Goal: Contribute content: Add original content to the website for others to see

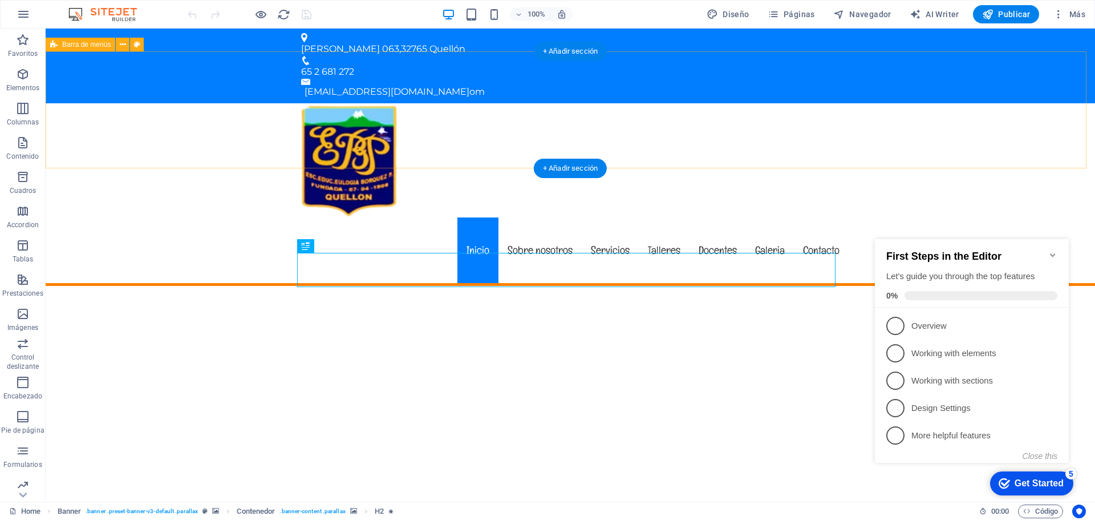
click at [960, 109] on div "Inicio Sobre nosotros Servicios Talleres Docentes Galeria Contacto" at bounding box center [570, 194] width 1049 height 182
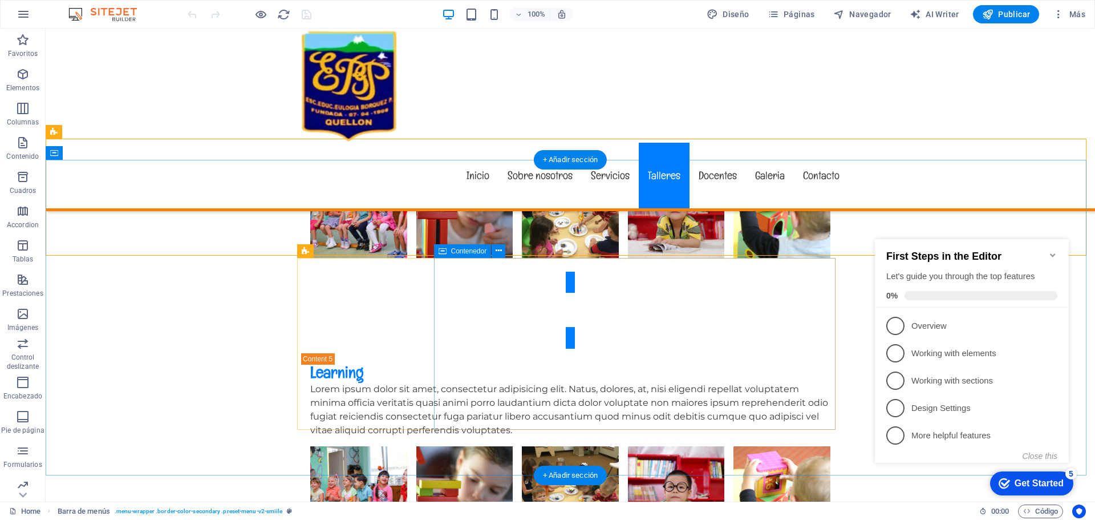
scroll to position [3874, 0]
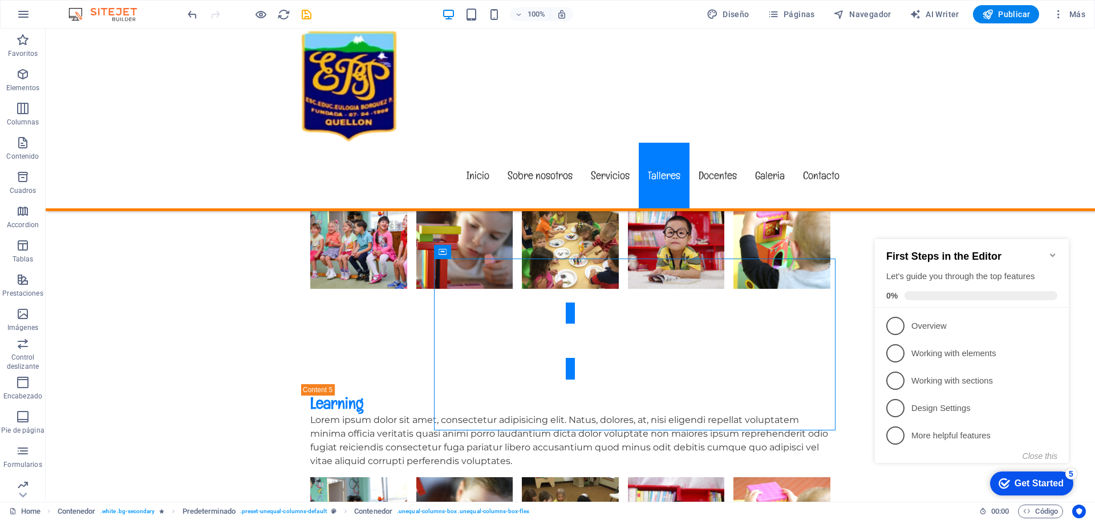
click at [1053, 250] on icon "Minimize checklist" at bounding box center [1052, 254] width 9 height 9
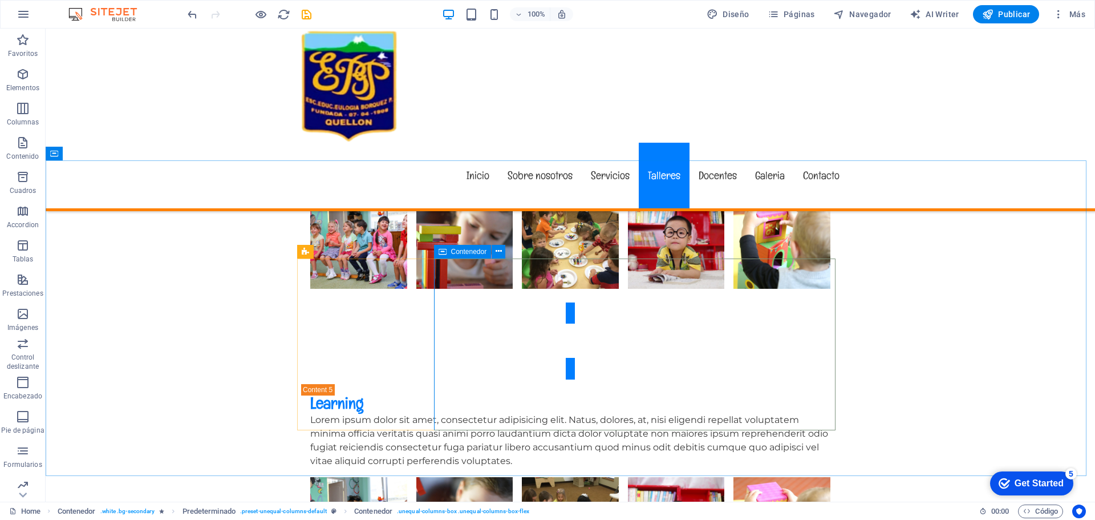
click at [461, 250] on span "Contenedor" at bounding box center [469, 251] width 36 height 7
click at [503, 250] on button at bounding box center [499, 252] width 14 height 14
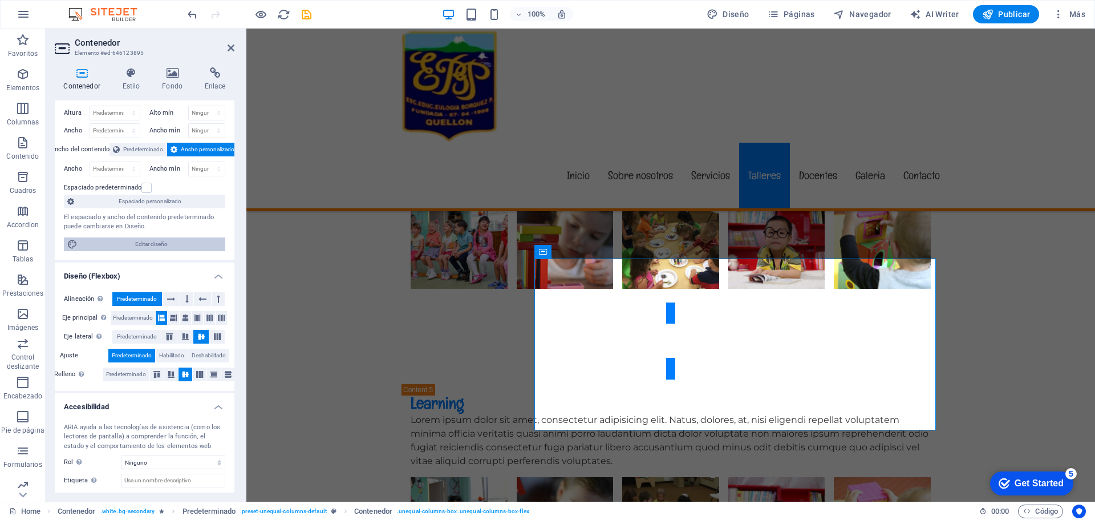
scroll to position [0, 0]
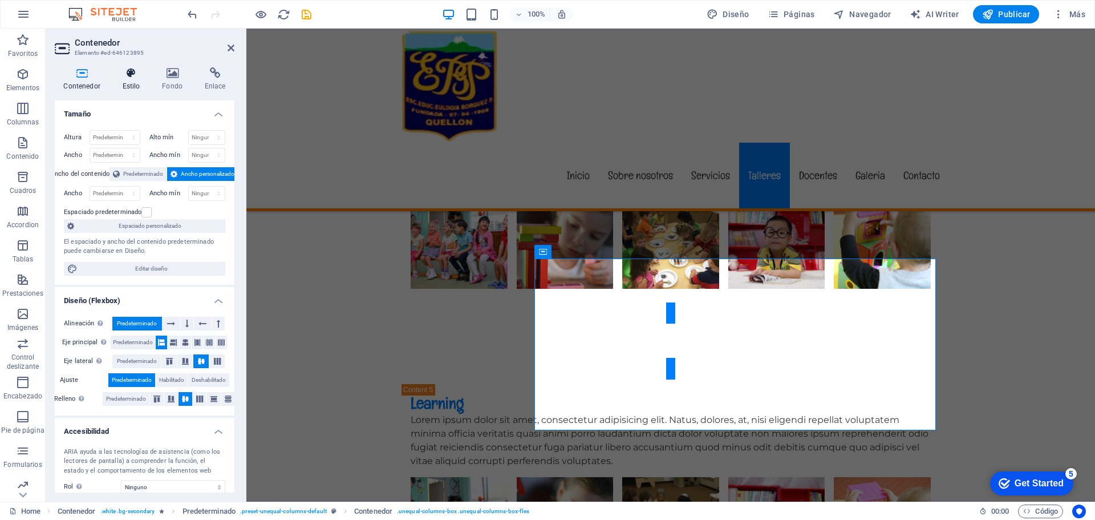
click at [127, 82] on h4 "Estilo" at bounding box center [133, 79] width 40 height 24
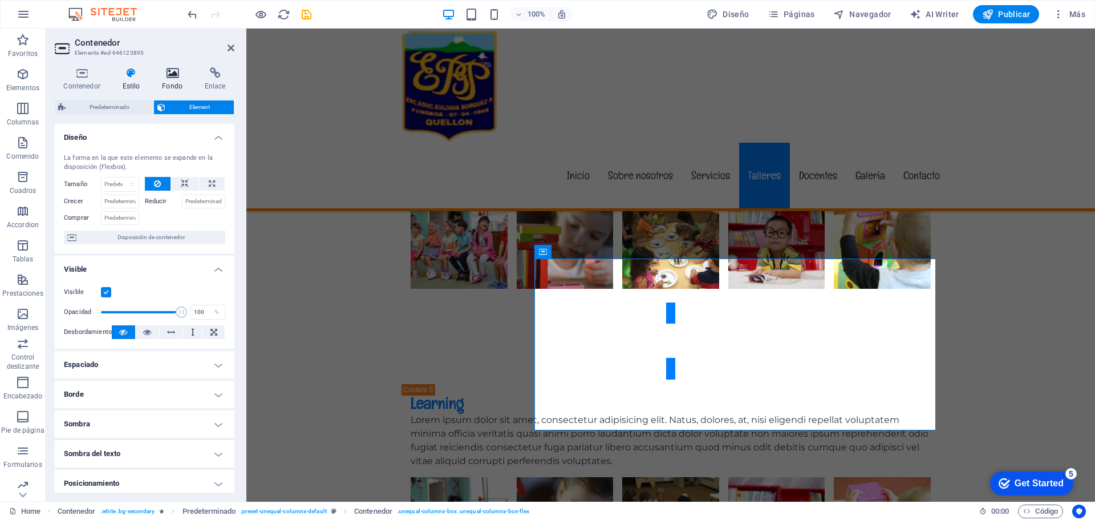
click at [177, 68] on icon at bounding box center [172, 72] width 38 height 11
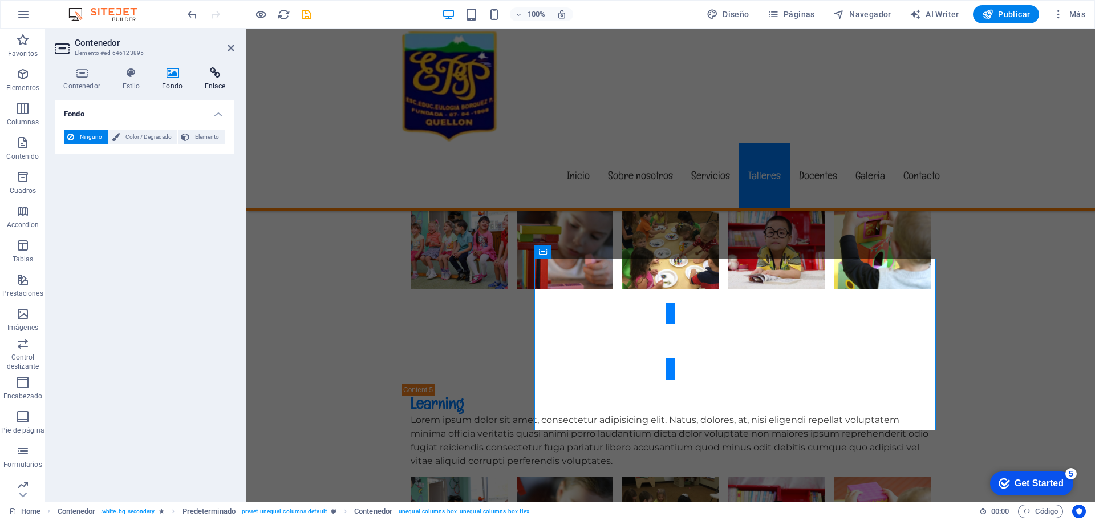
click at [209, 80] on h4 "Enlace" at bounding box center [215, 79] width 39 height 24
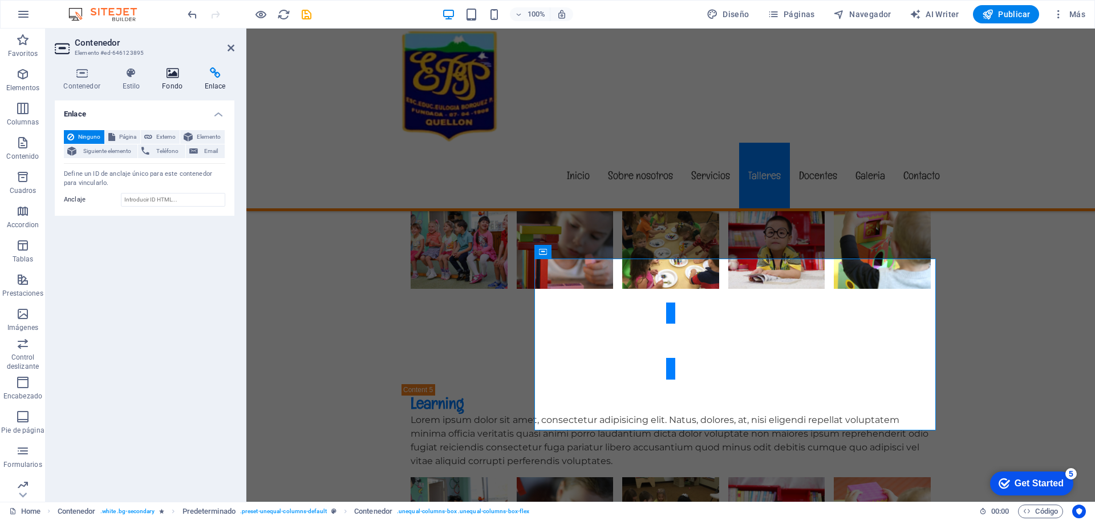
click at [169, 78] on icon at bounding box center [172, 72] width 38 height 11
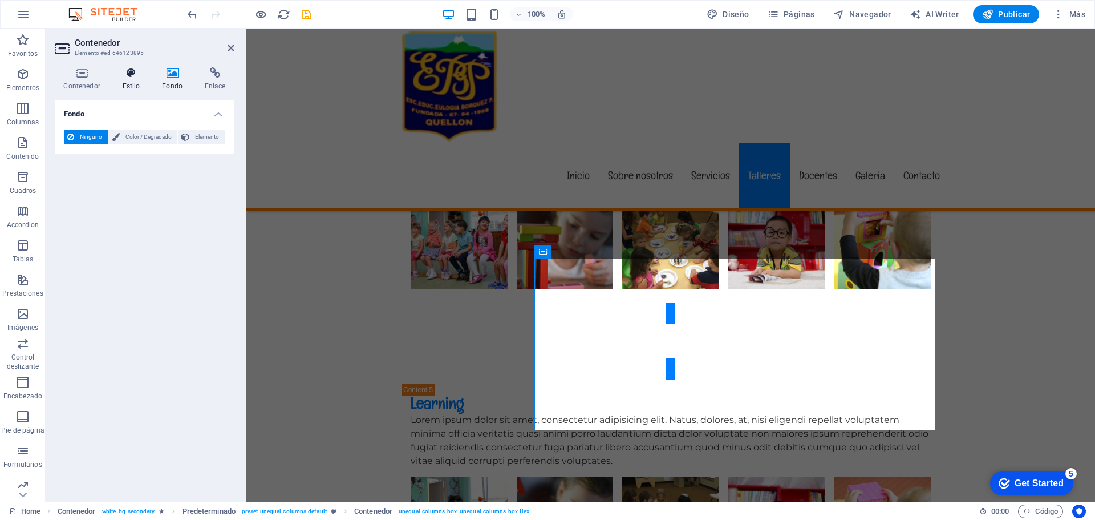
click at [131, 74] on icon at bounding box center [130, 72] width 35 height 11
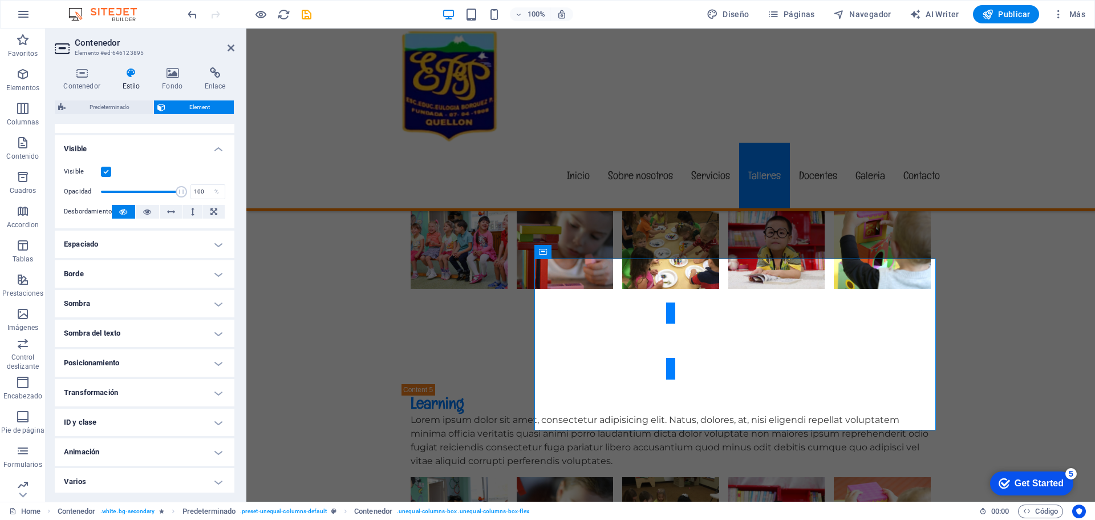
scroll to position [123, 0]
click at [80, 70] on icon at bounding box center [82, 72] width 54 height 11
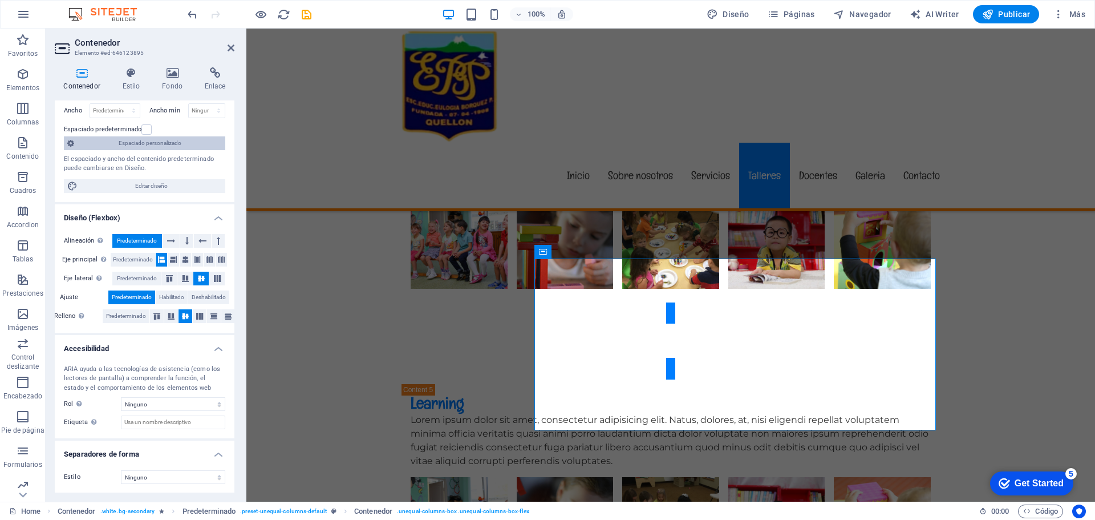
scroll to position [83, 0]
click at [131, 83] on h4 "Estilo" at bounding box center [133, 79] width 40 height 24
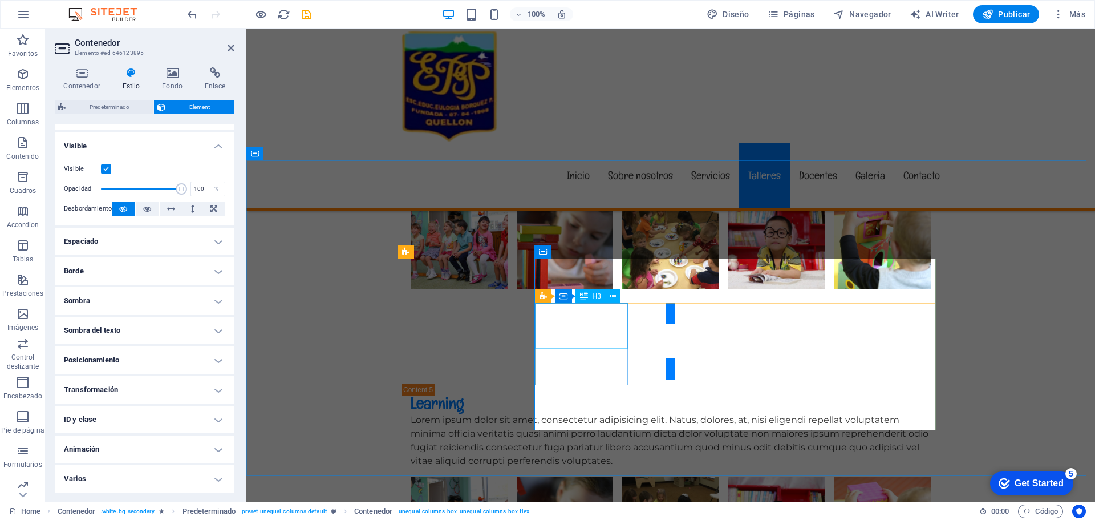
click at [594, 298] on span "H3" at bounding box center [596, 296] width 9 height 7
click at [618, 298] on button at bounding box center [613, 296] width 14 height 14
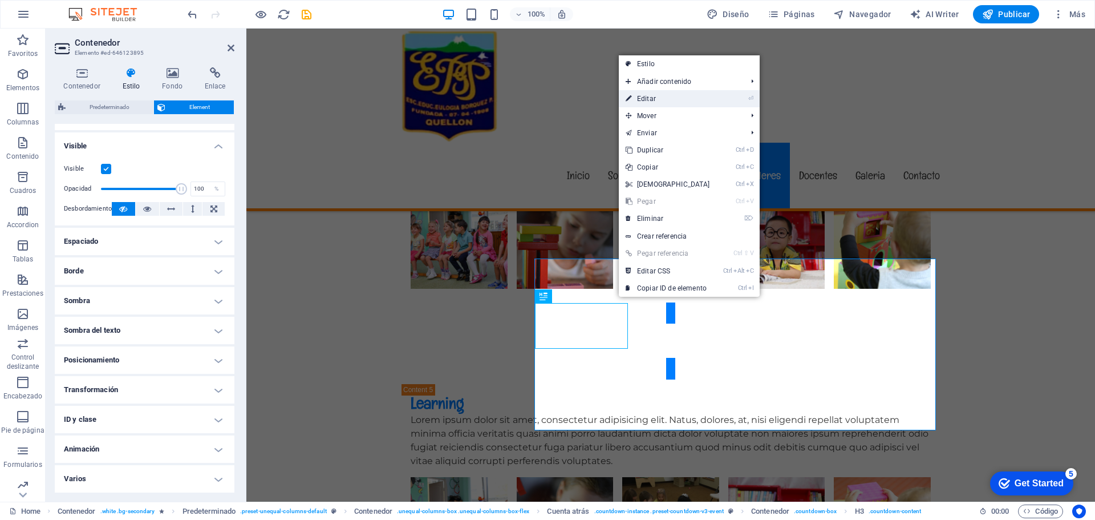
click at [658, 95] on link "⏎ Editar" at bounding box center [668, 98] width 98 height 17
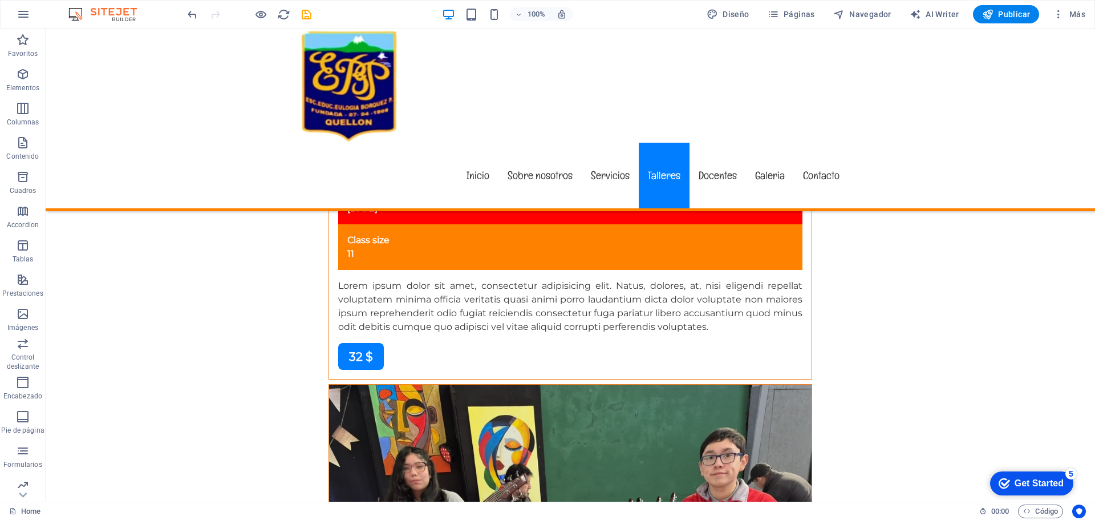
scroll to position [7117, 0]
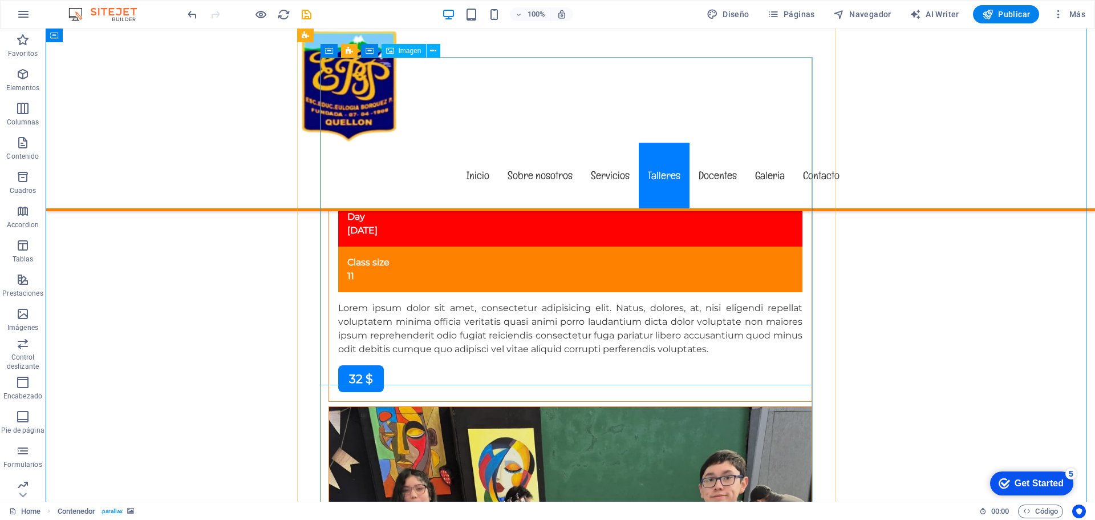
select select "%"
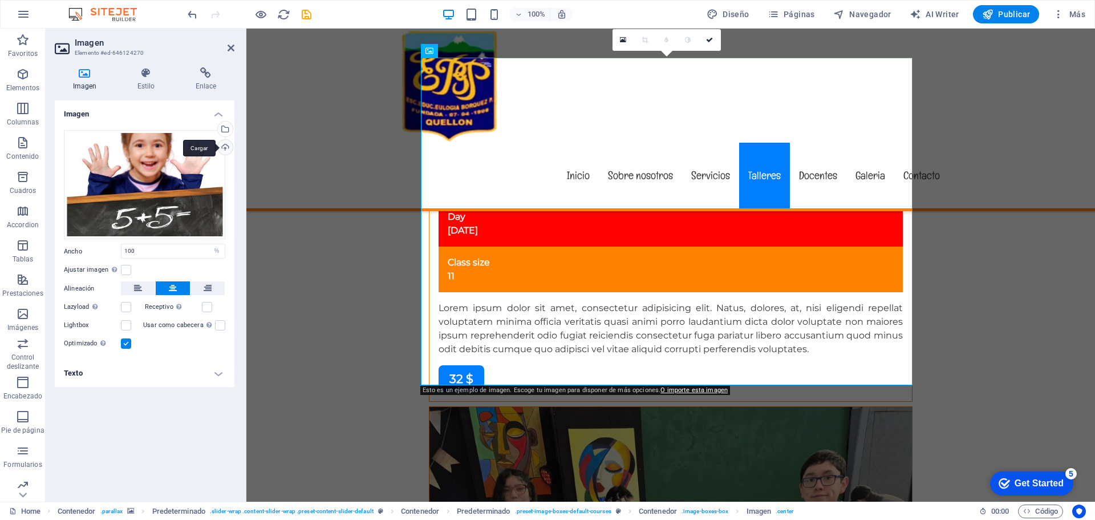
click at [222, 148] on div "Cargar" at bounding box center [224, 148] width 17 height 17
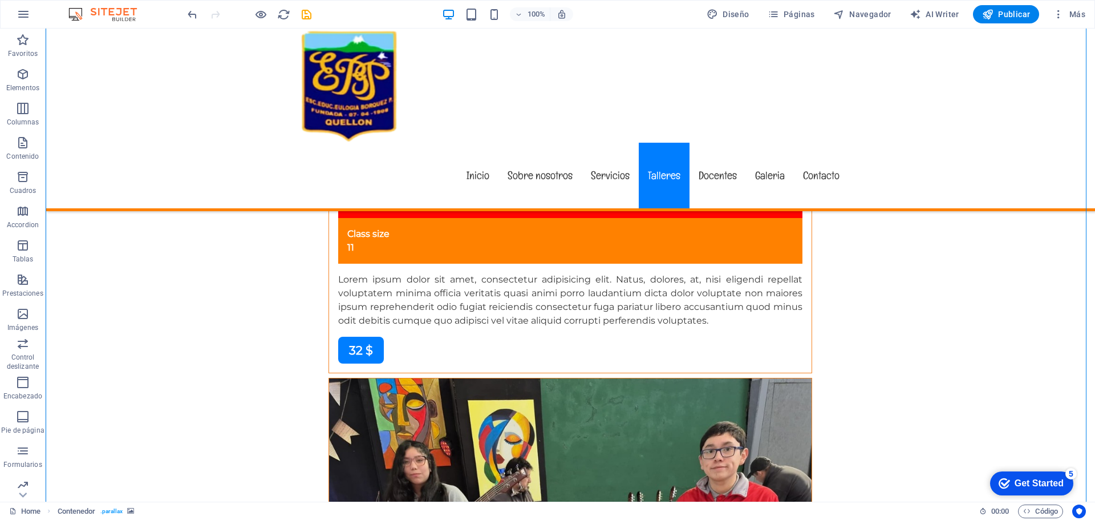
scroll to position [7140, 0]
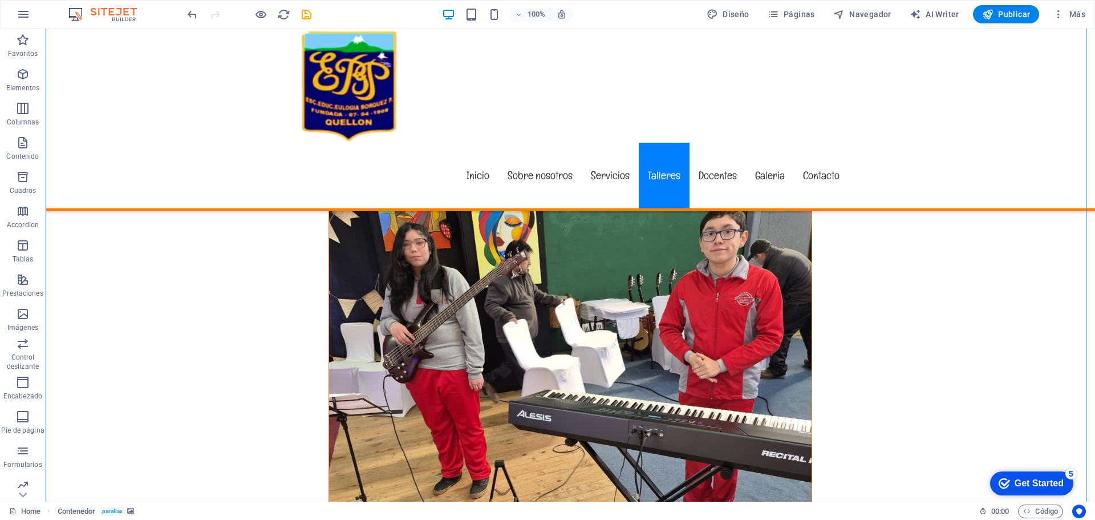
scroll to position [7363, 0]
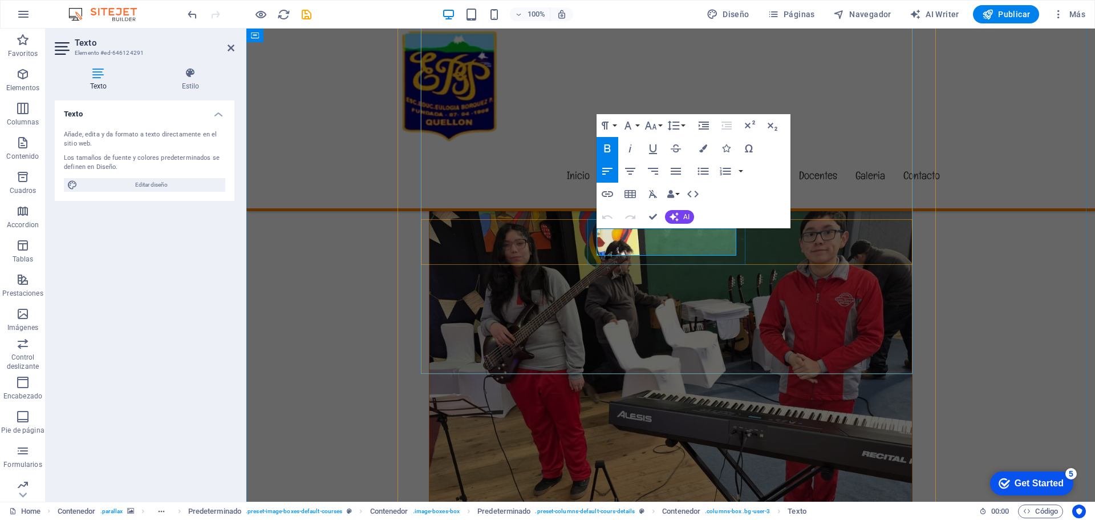
click at [488, 255] on button at bounding box center [482, 258] width 14 height 14
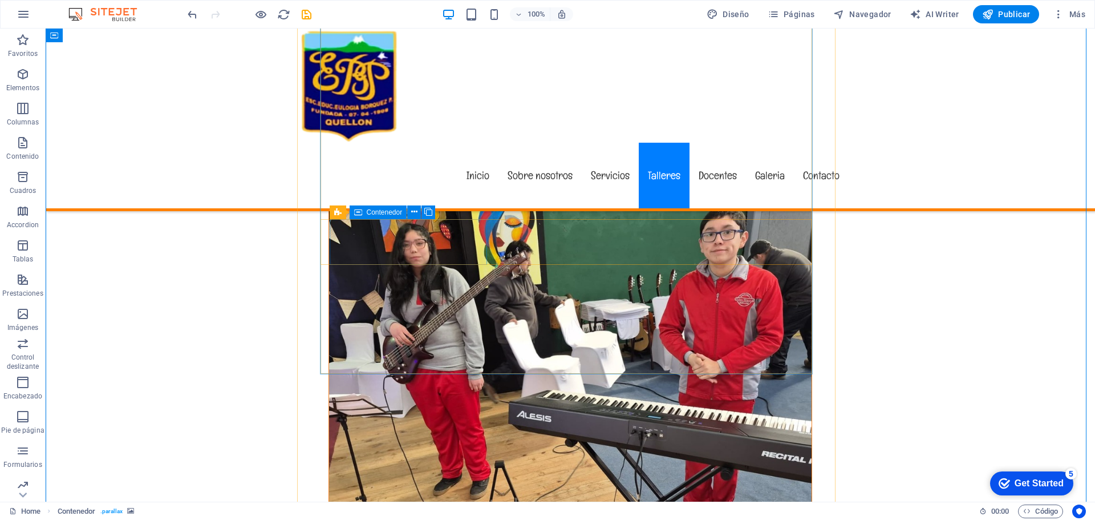
click at [0, 0] on icon at bounding box center [0, 0] width 0 height 0
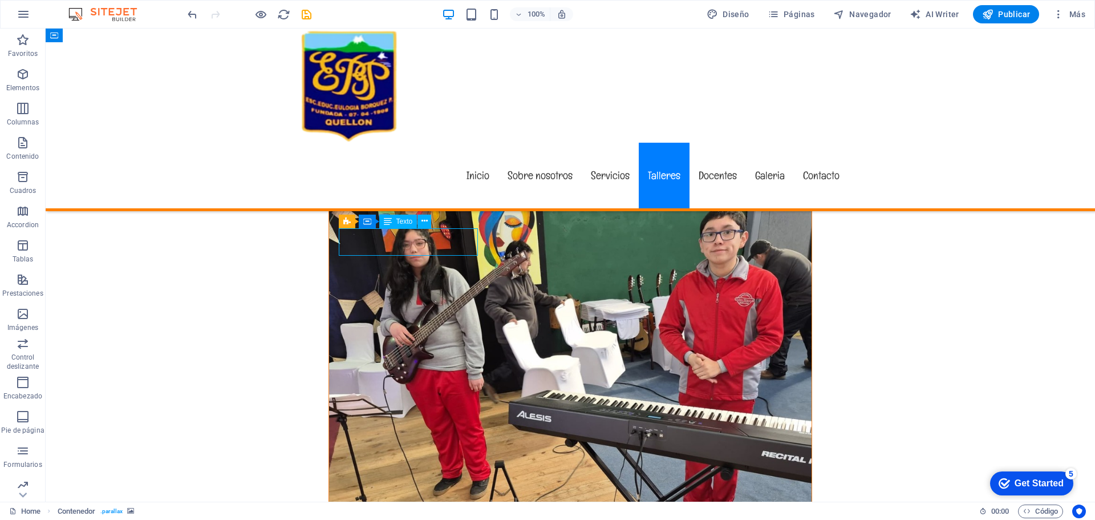
click at [384, 228] on icon at bounding box center [388, 221] width 8 height 14
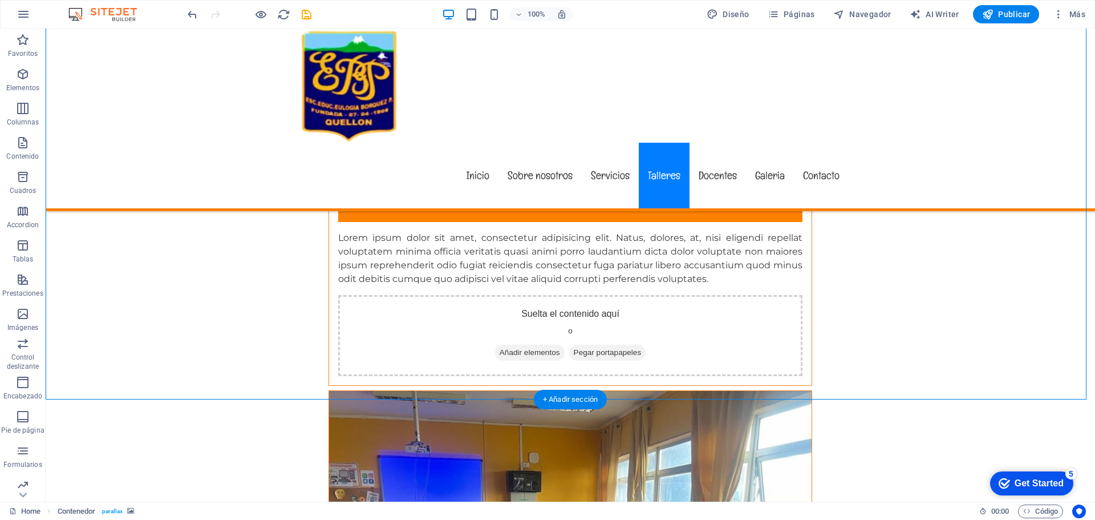
scroll to position [7973, 0]
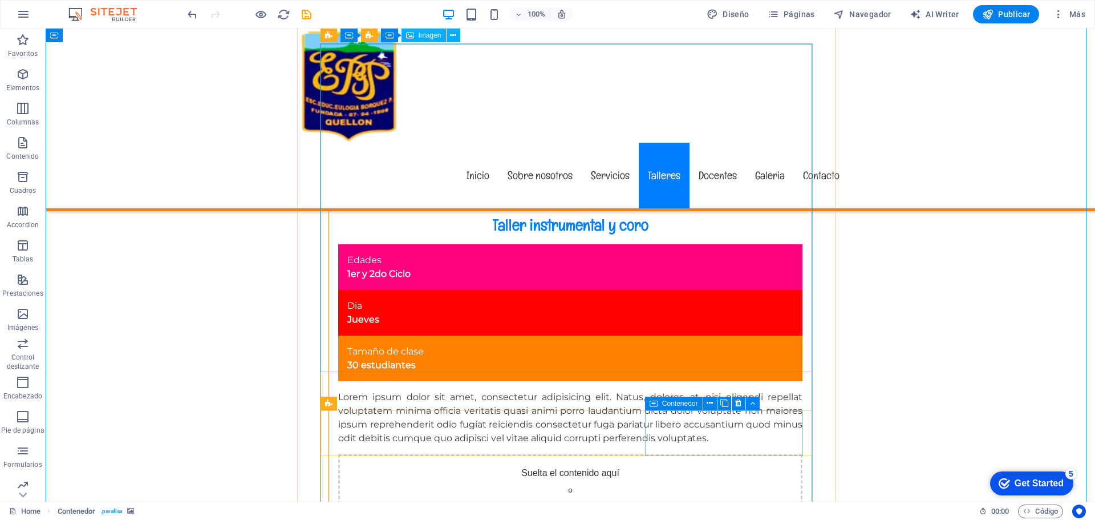
scroll to position [7722, 0]
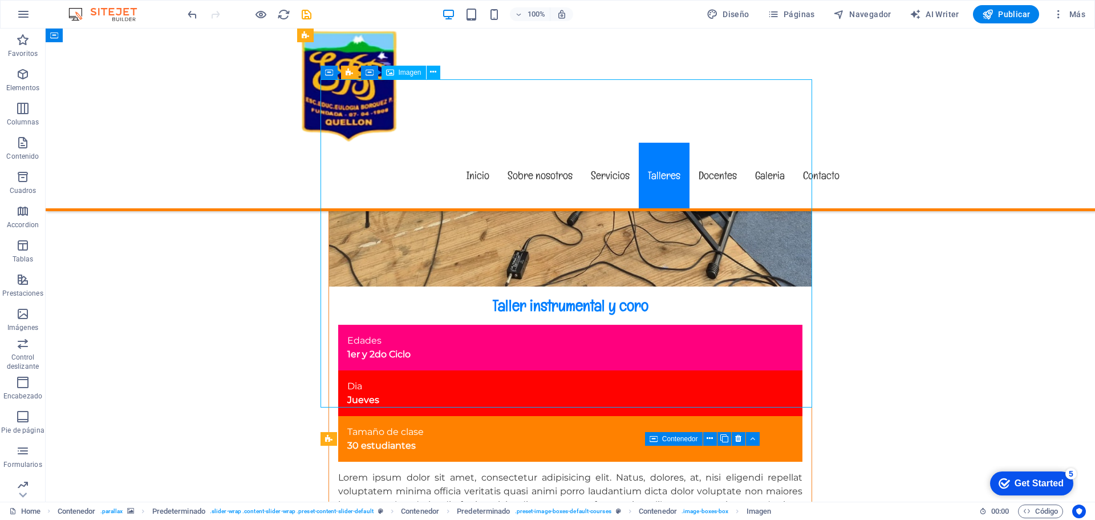
select select "%"
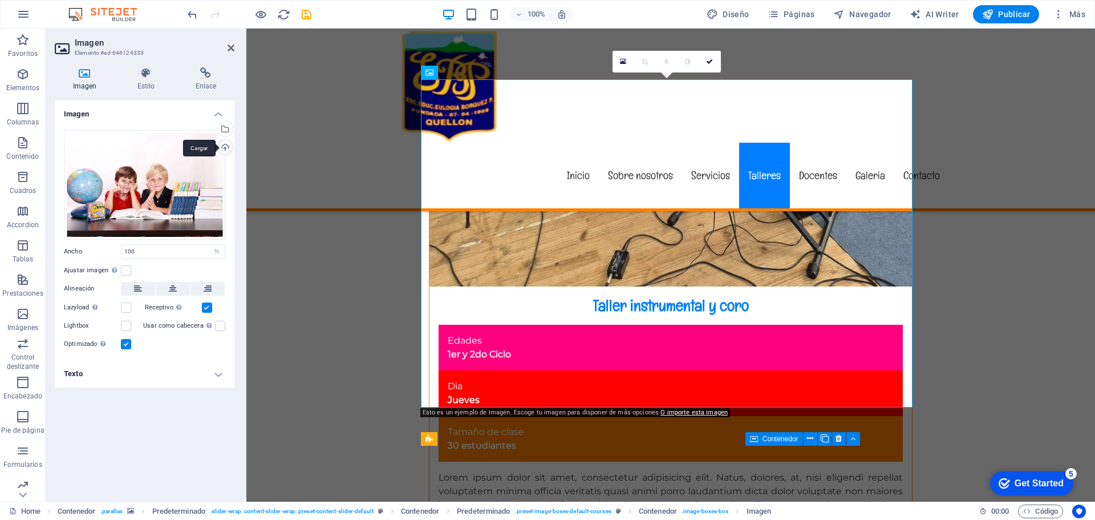
click at [221, 150] on div "Cargar" at bounding box center [224, 148] width 17 height 17
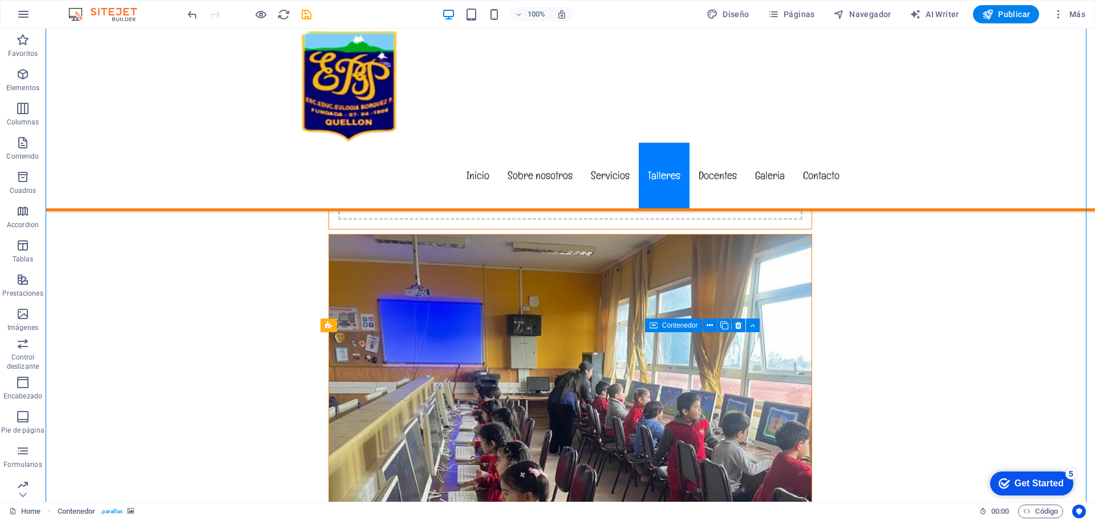
scroll to position [8119, 0]
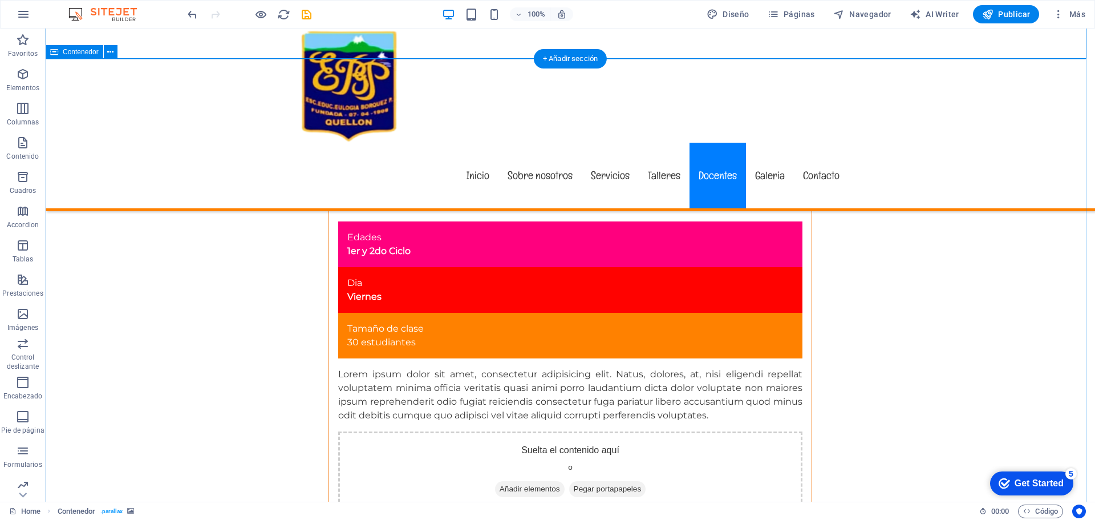
scroll to position [8655, 0]
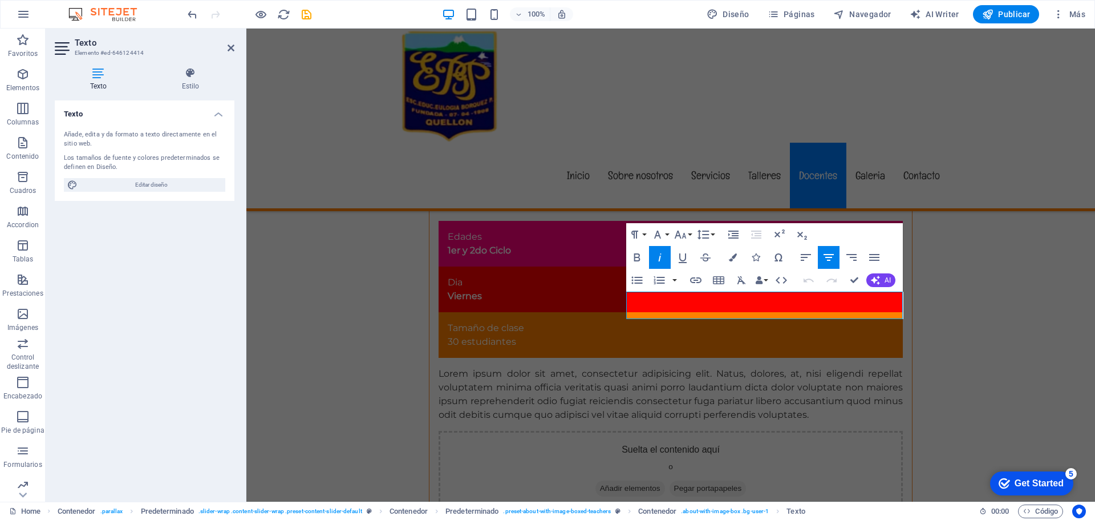
drag, startPoint x: 810, startPoint y: 313, endPoint x: 689, endPoint y: 315, distance: 121.5
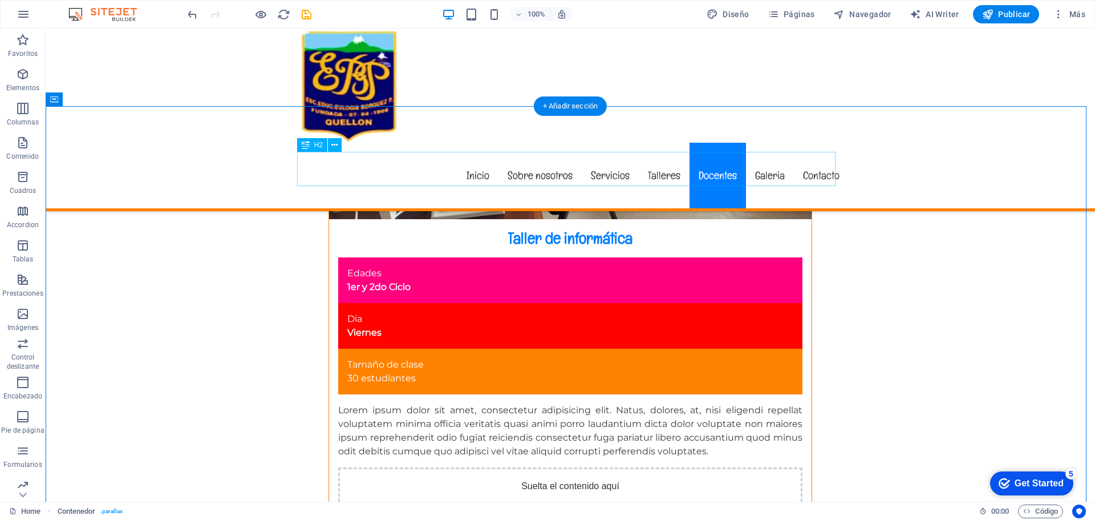
scroll to position [8598, 0]
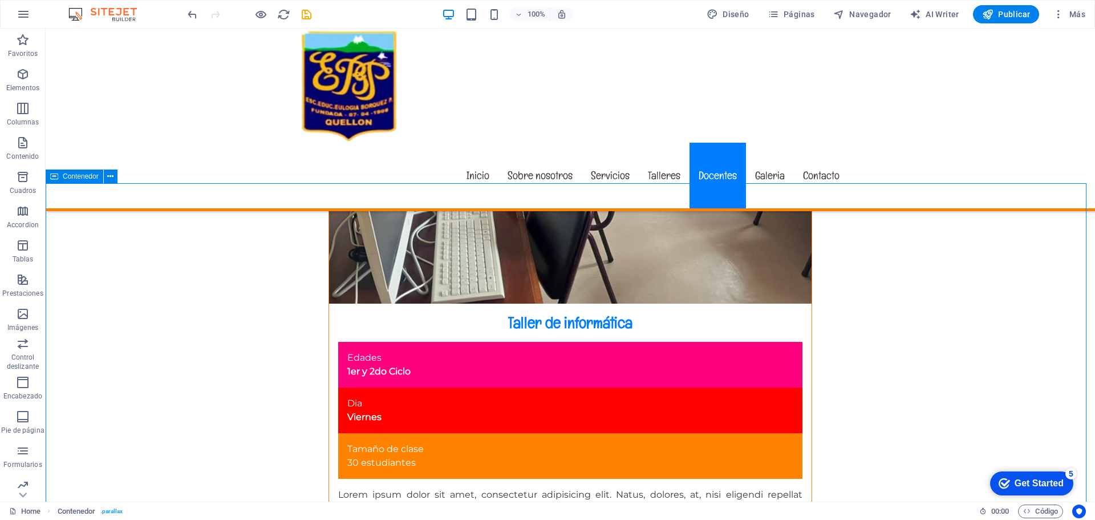
scroll to position [8530, 0]
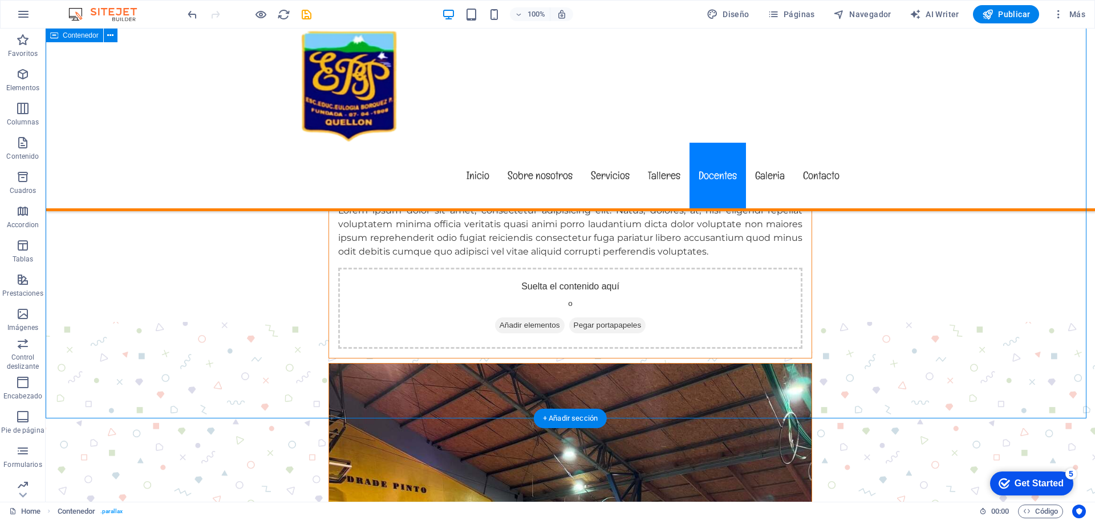
scroll to position [10295, 0]
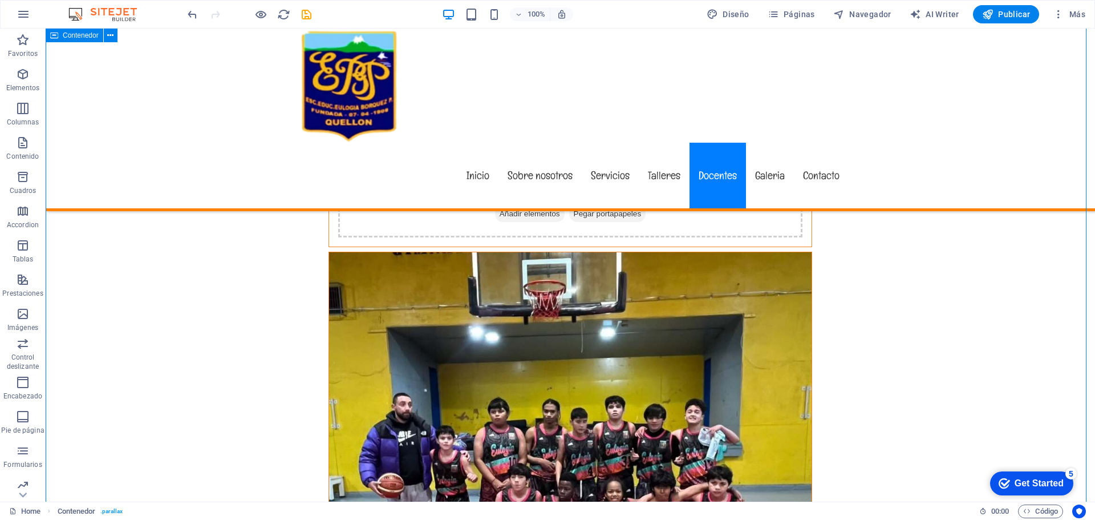
scroll to position [8942, 0]
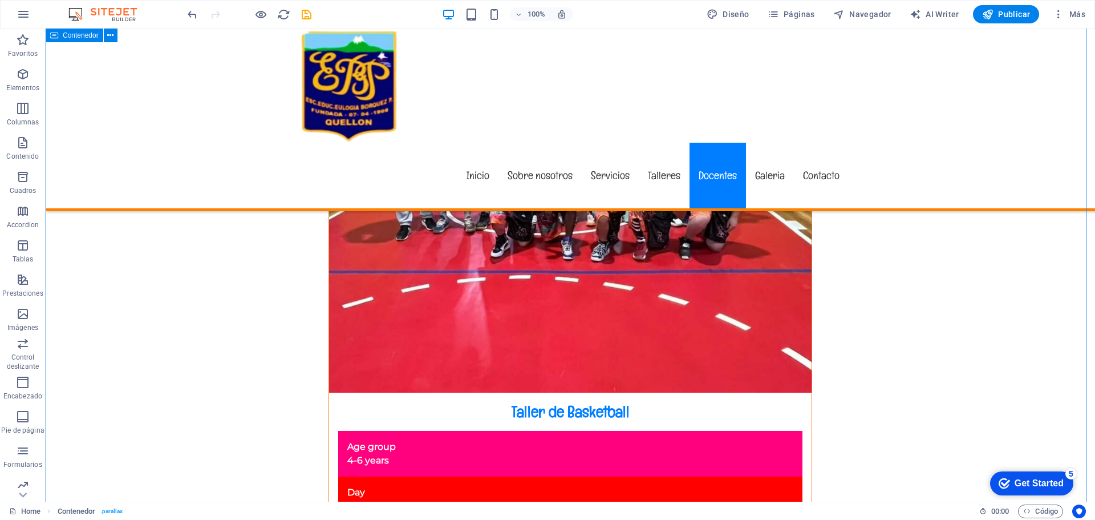
scroll to position [9270, 0]
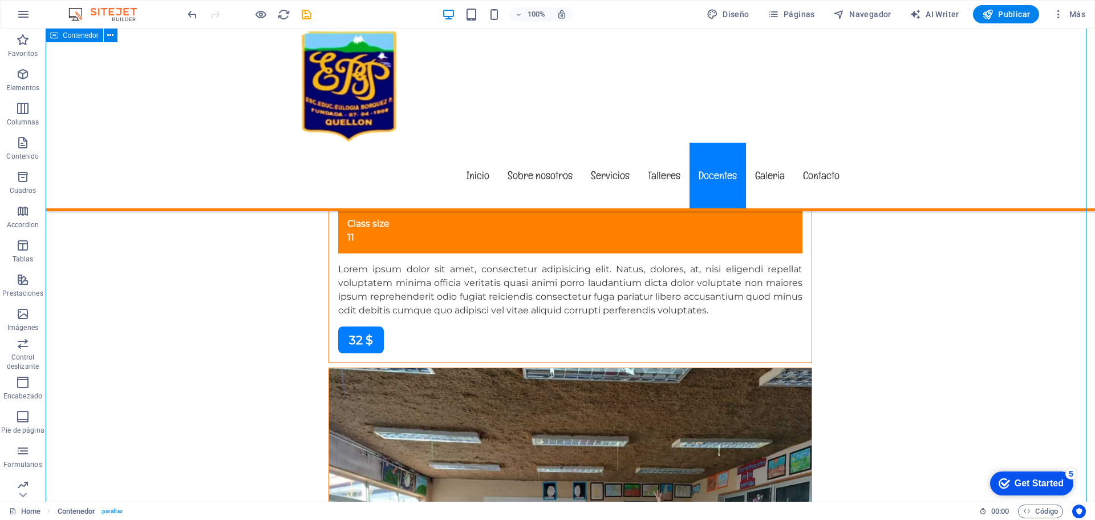
scroll to position [9586, 0]
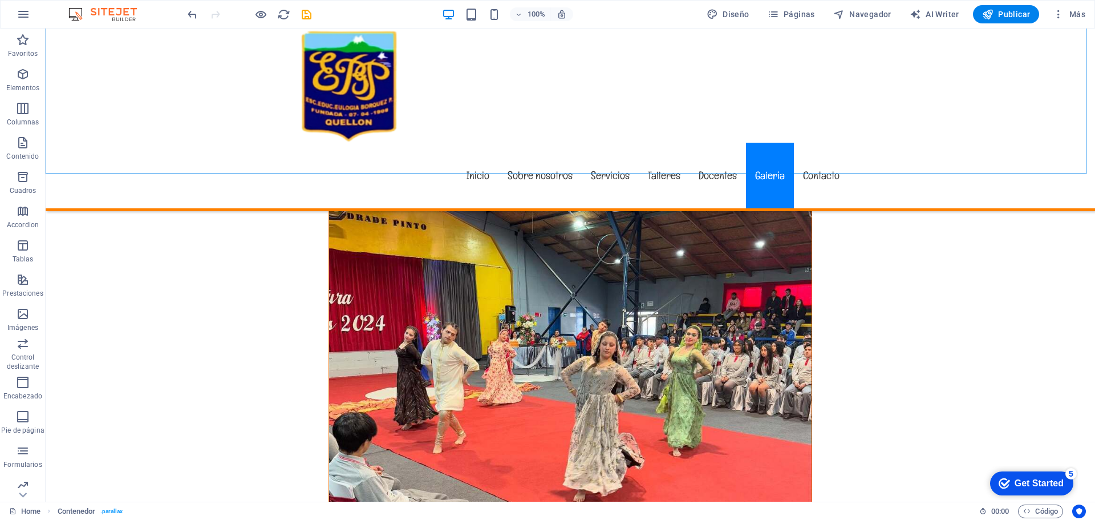
scroll to position [10559, 0]
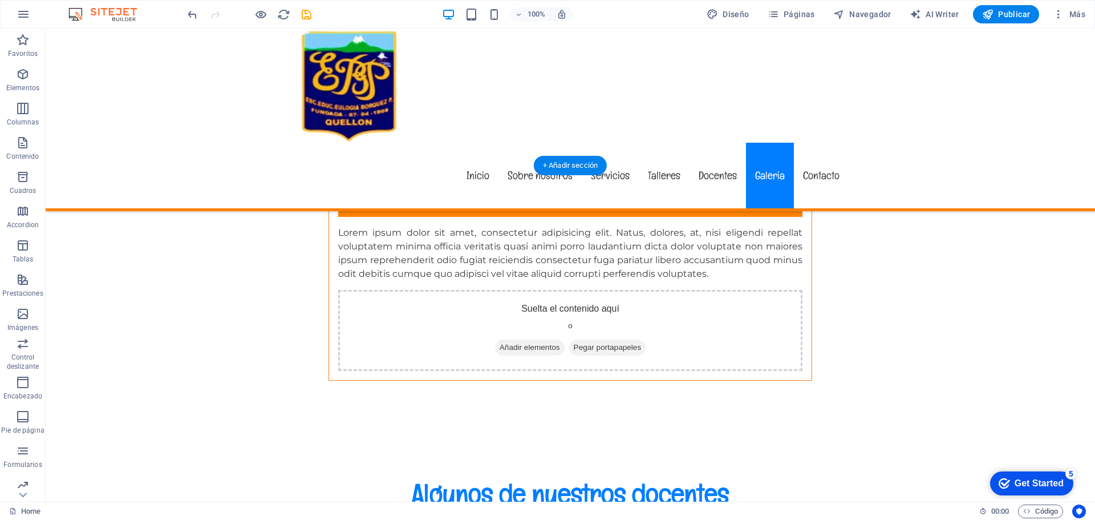
scroll to position [11217, 0]
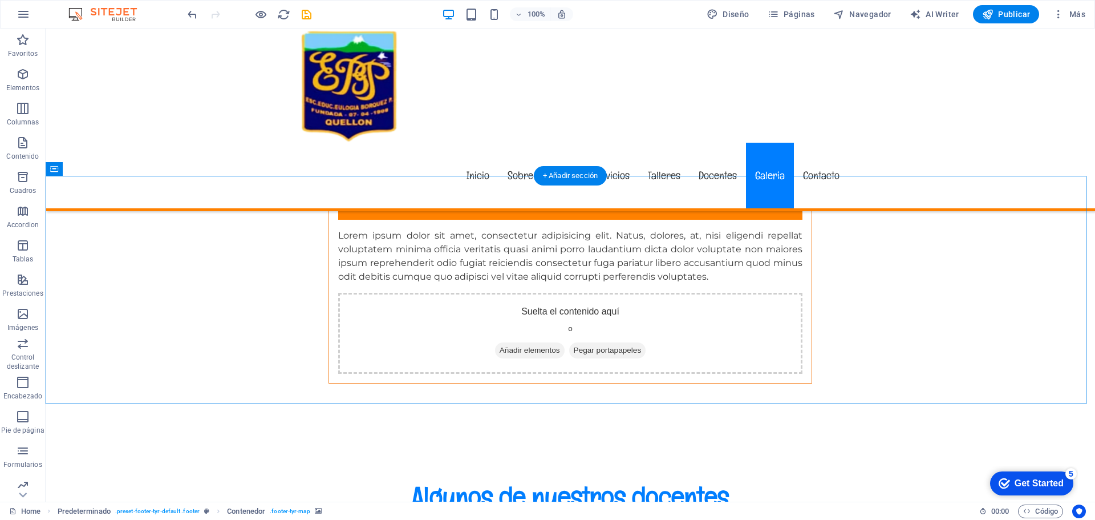
select select "px"
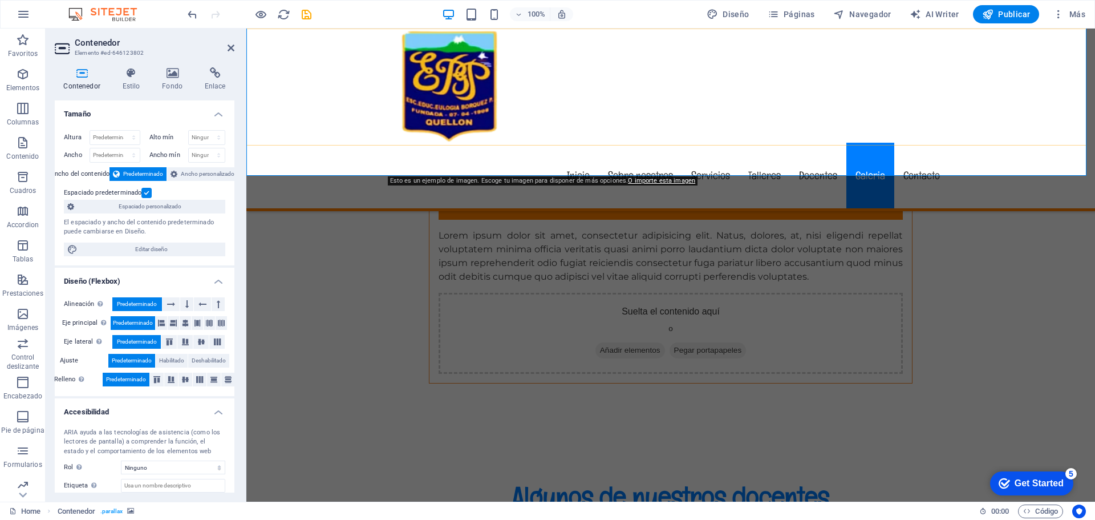
click at [1000, 39] on div "Inicio Sobre nosotros Servicios Talleres Docentes Galeria Contacto" at bounding box center [670, 120] width 849 height 182
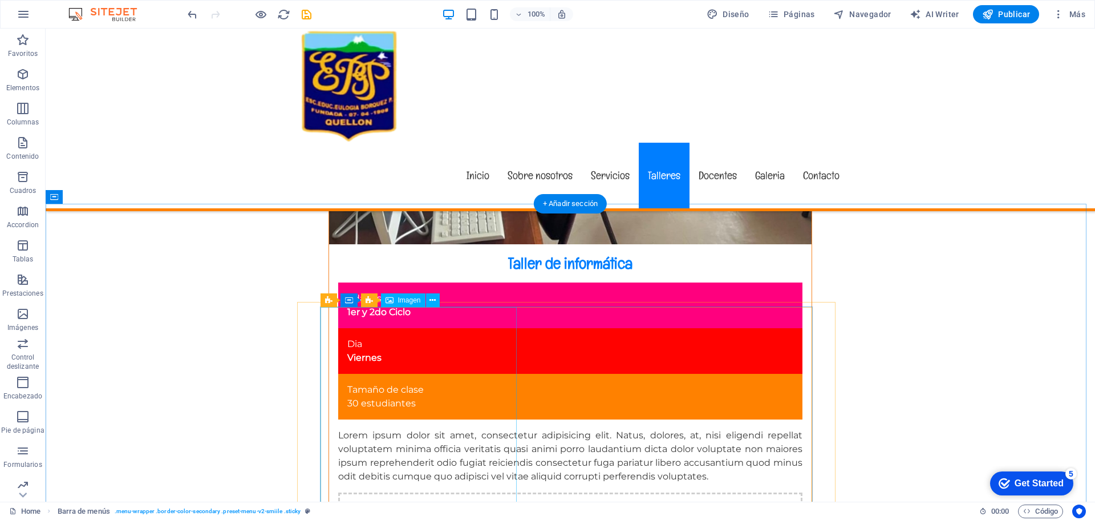
scroll to position [8622, 0]
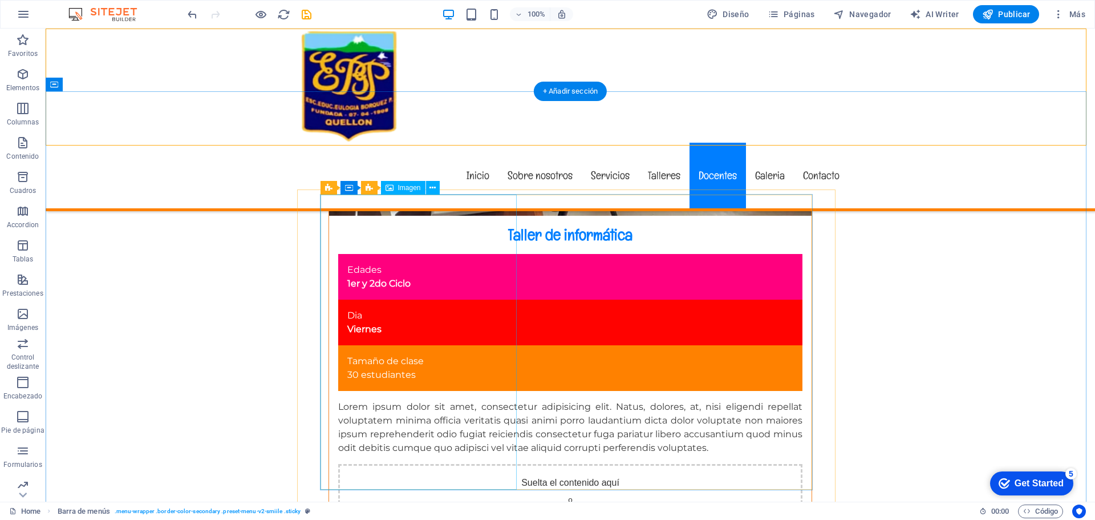
select select "%"
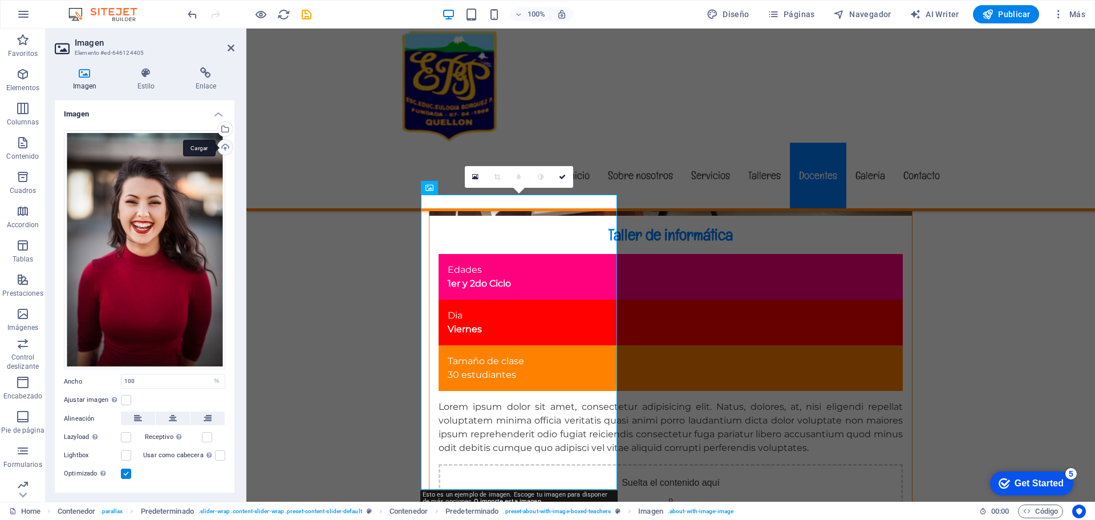
click at [226, 149] on div "Cargar" at bounding box center [224, 148] width 17 height 17
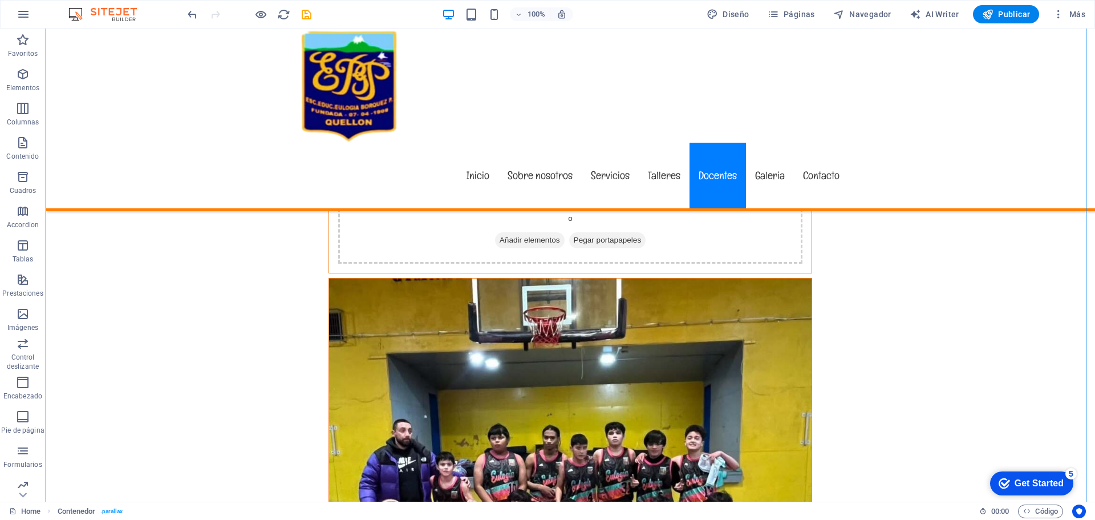
scroll to position [8924, 0]
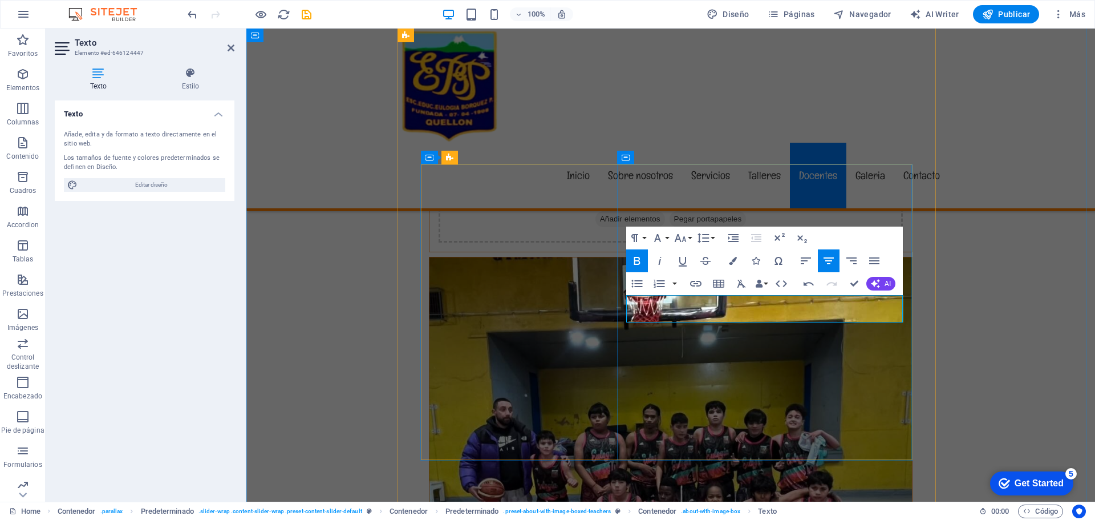
drag, startPoint x: 811, startPoint y: 315, endPoint x: 721, endPoint y: 312, distance: 90.1
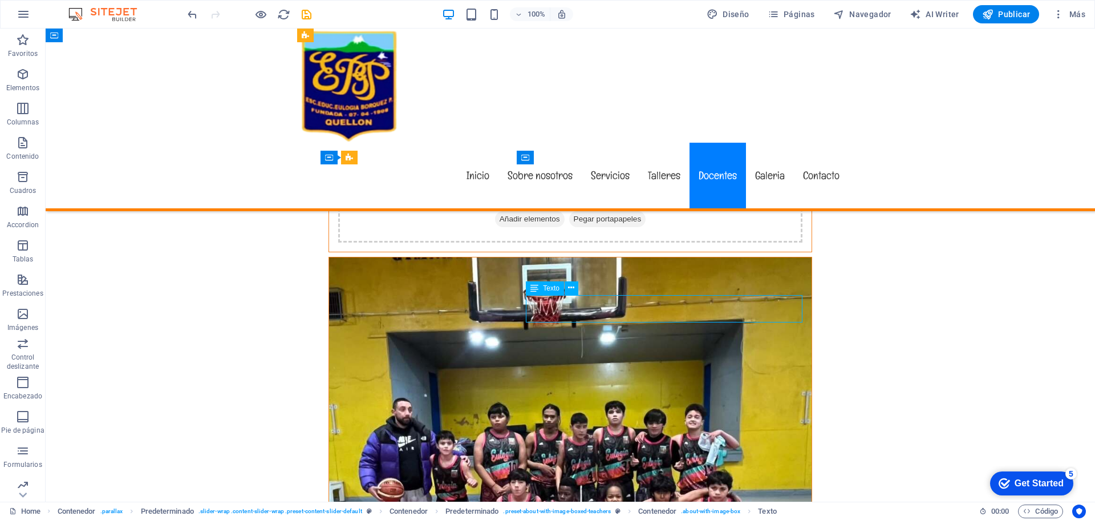
drag, startPoint x: 684, startPoint y: 299, endPoint x: 684, endPoint y: 307, distance: 7.4
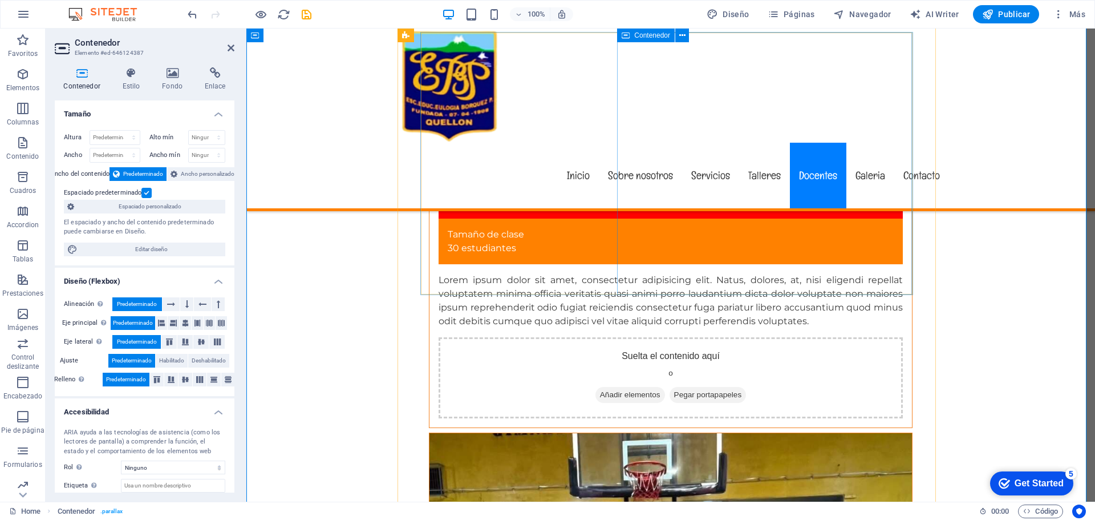
scroll to position [8738, 0]
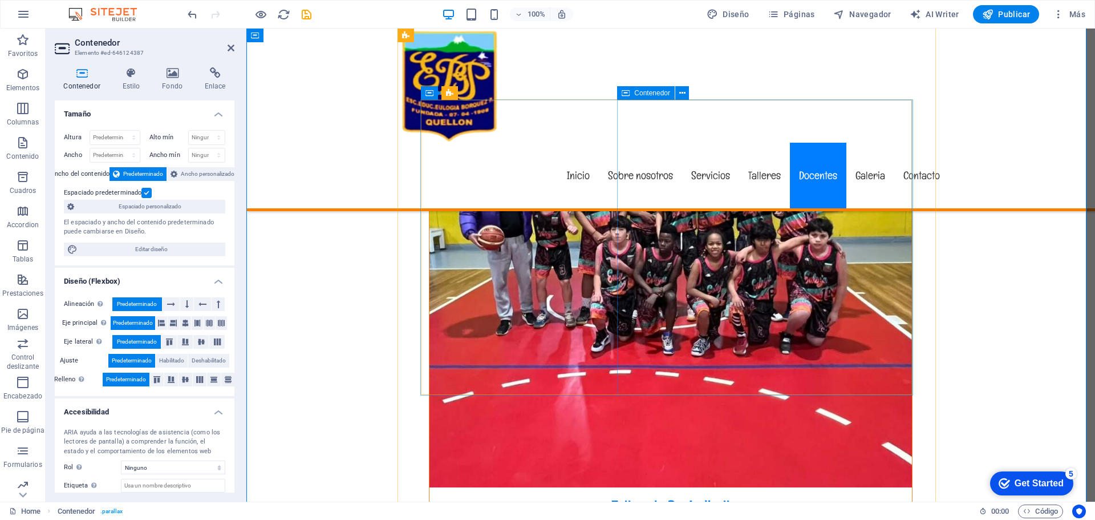
scroll to position [9320, 0]
